Goal: Task Accomplishment & Management: Manage account settings

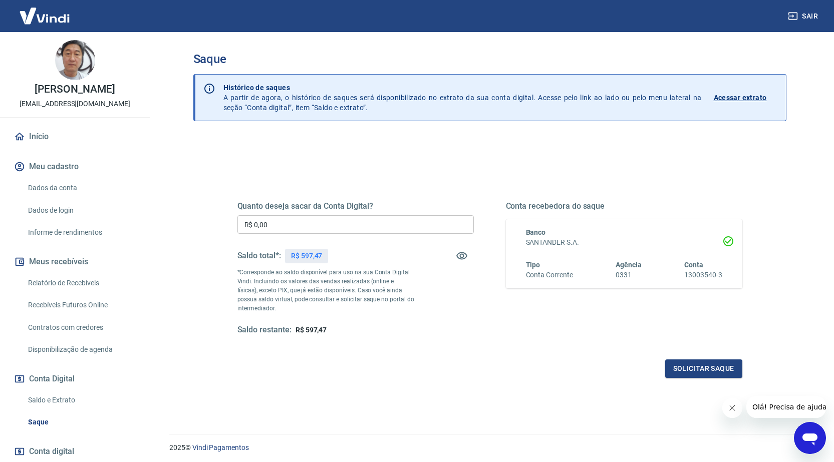
click at [279, 220] on input "R$ 0,00" at bounding box center [355, 224] width 236 height 19
type input "R$ 597,01"
click at [699, 372] on button "Solicitar saque" at bounding box center [703, 369] width 77 height 19
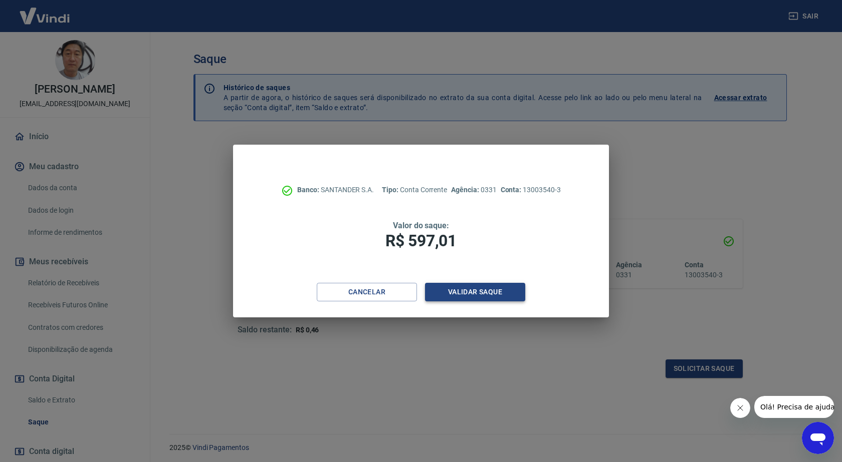
click at [496, 289] on button "Validar saque" at bounding box center [475, 292] width 100 height 19
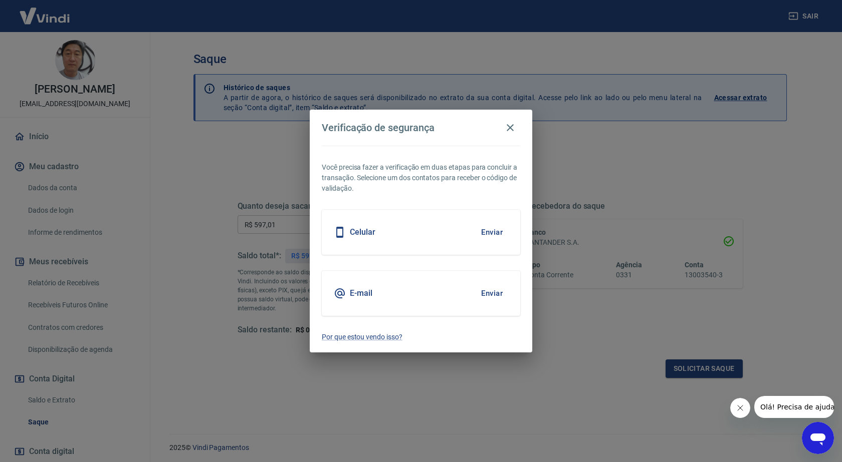
click at [492, 289] on button "Enviar" at bounding box center [491, 293] width 33 height 21
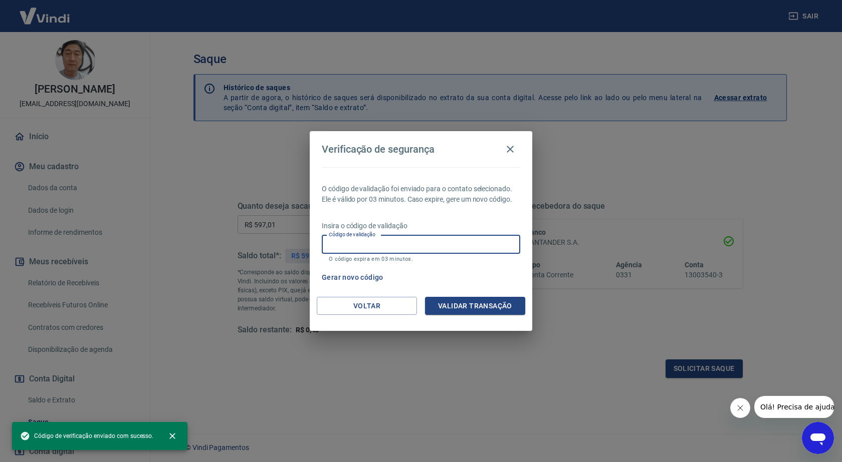
click at [358, 244] on input "Código de validação" at bounding box center [421, 244] width 198 height 19
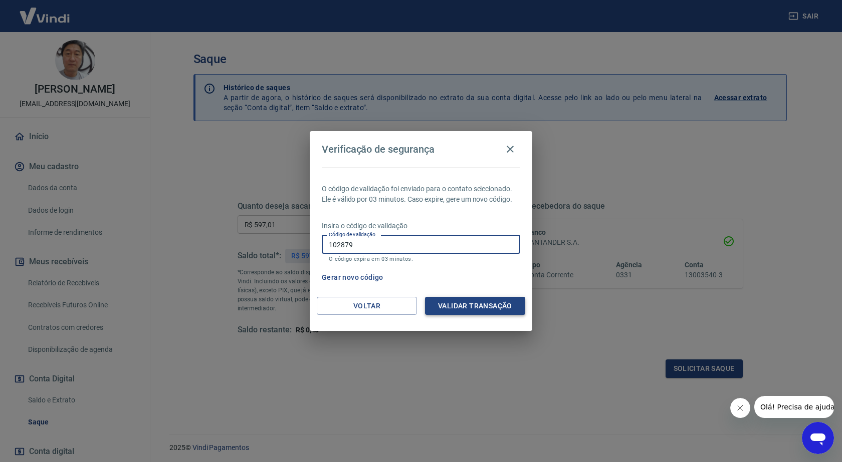
type input "102879"
click at [503, 309] on button "Validar transação" at bounding box center [475, 306] width 100 height 19
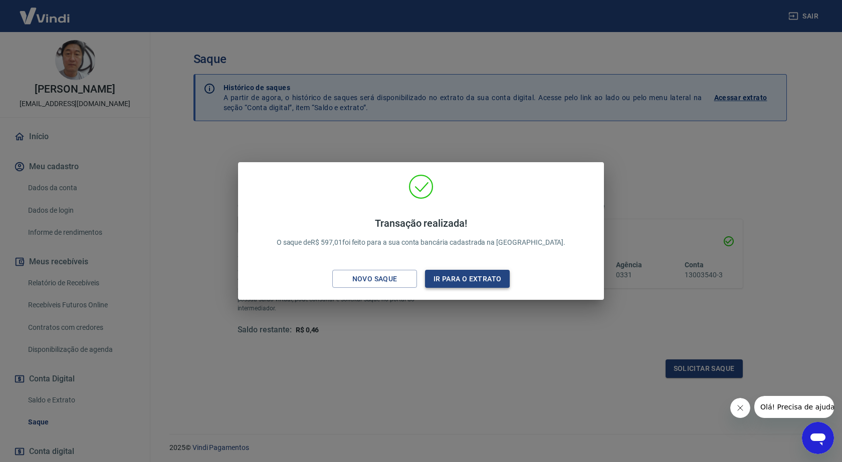
click at [465, 282] on button "Ir para o extrato" at bounding box center [467, 279] width 85 height 19
